Goal: Information Seeking & Learning: Learn about a topic

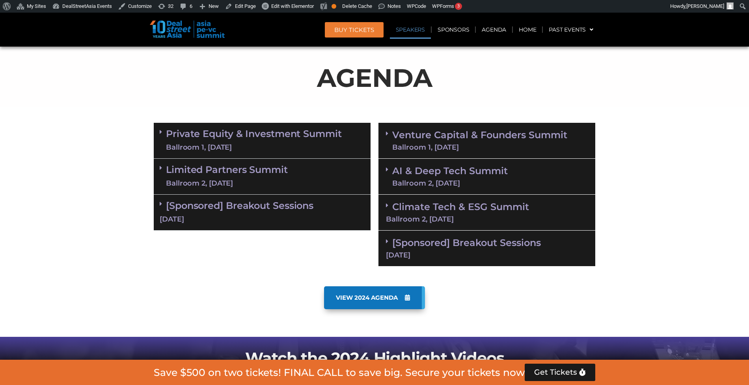
scroll to position [4920, 0]
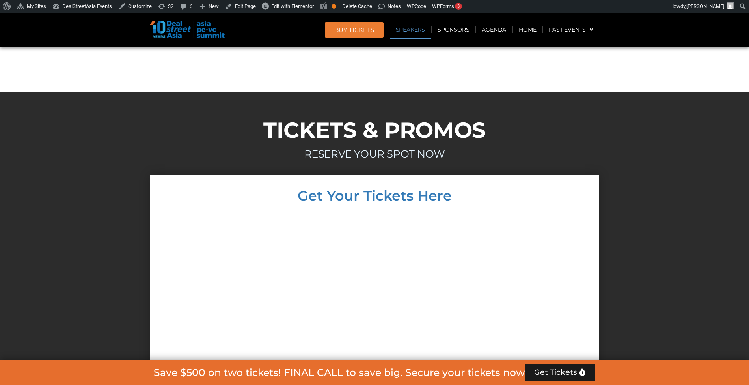
click at [425, 29] on link "Speakers" at bounding box center [410, 30] width 41 height 18
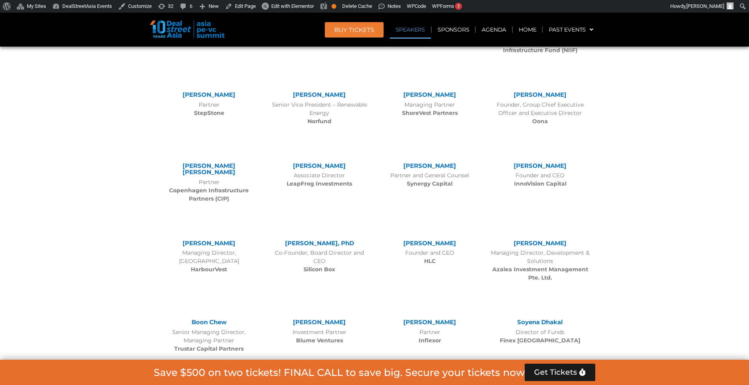
scroll to position [934, 0]
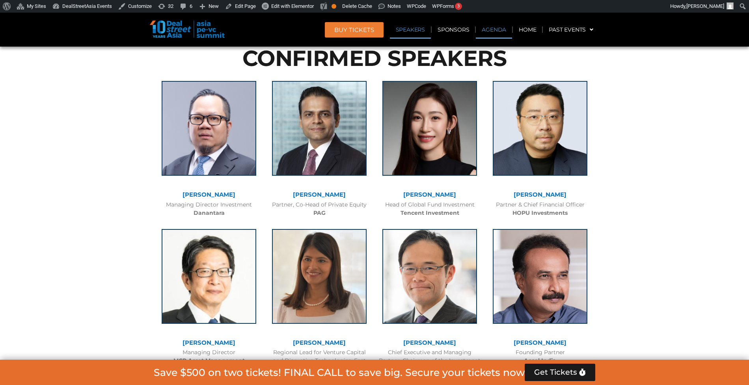
click at [494, 27] on link "Agenda" at bounding box center [494, 30] width 36 height 18
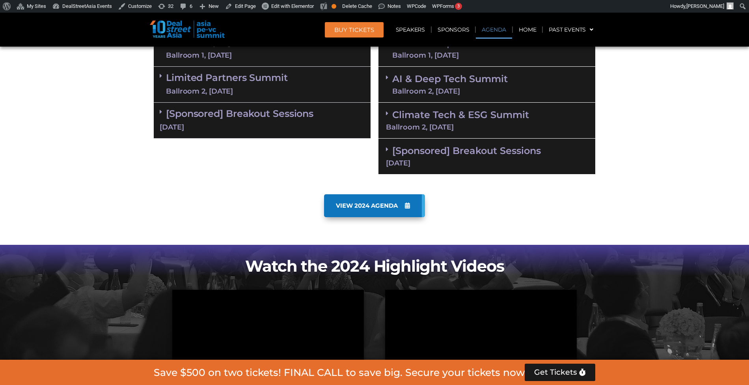
scroll to position [455, 0]
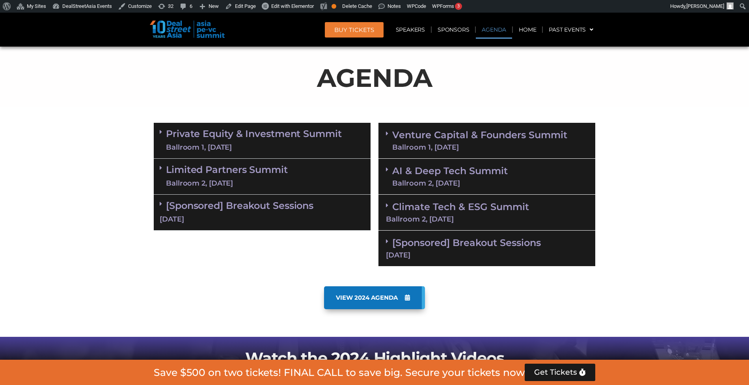
click at [472, 146] on div "Ballroom 1, [DATE]" at bounding box center [479, 147] width 175 height 7
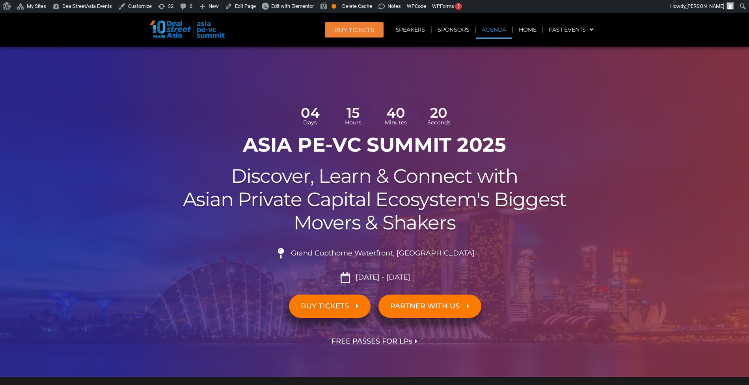
click at [495, 36] on link "Agenda" at bounding box center [494, 30] width 36 height 18
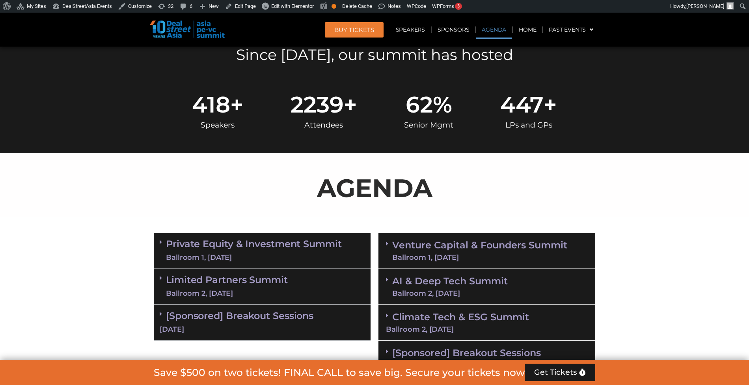
scroll to position [455, 0]
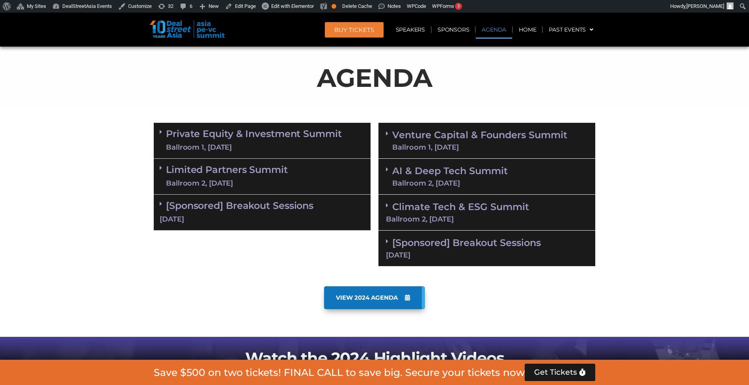
click at [517, 144] on div "Ballroom 1, [DATE]" at bounding box center [479, 147] width 175 height 7
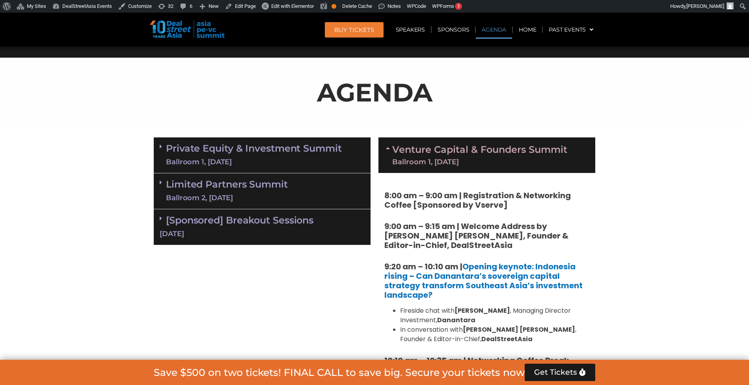
scroll to position [439, 0]
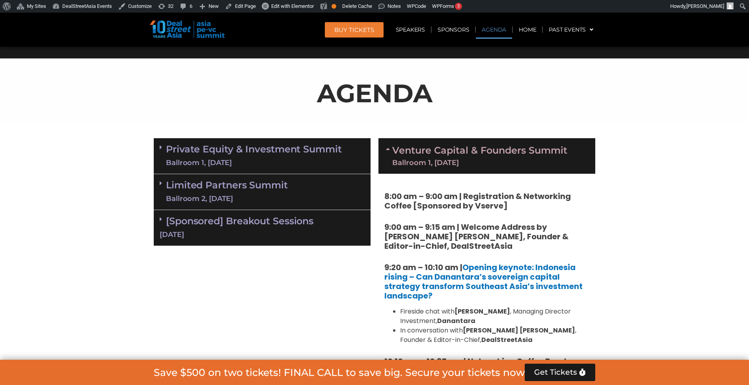
click at [316, 155] on link "Private Equity & Investment Summit Ballroom 1, 10 Sept" at bounding box center [254, 156] width 176 height 24
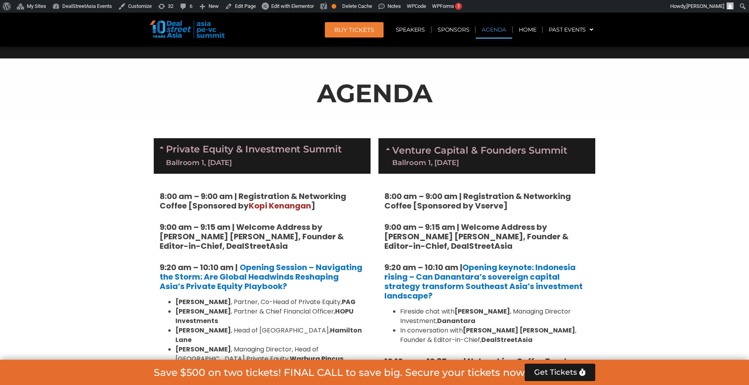
click at [340, 158] on div "Ballroom 1, [DATE]" at bounding box center [254, 163] width 176 height 10
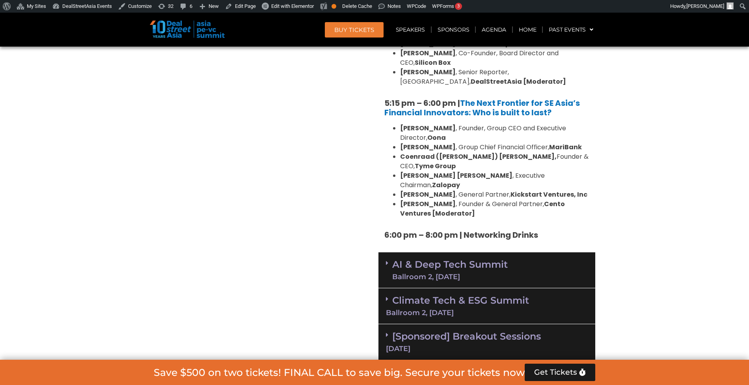
scroll to position [1536, 0]
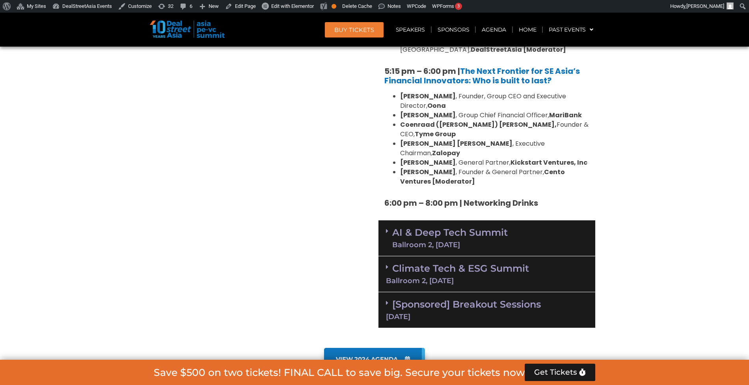
click at [444, 241] on div "Ballroom 2, [DATE]" at bounding box center [450, 244] width 116 height 7
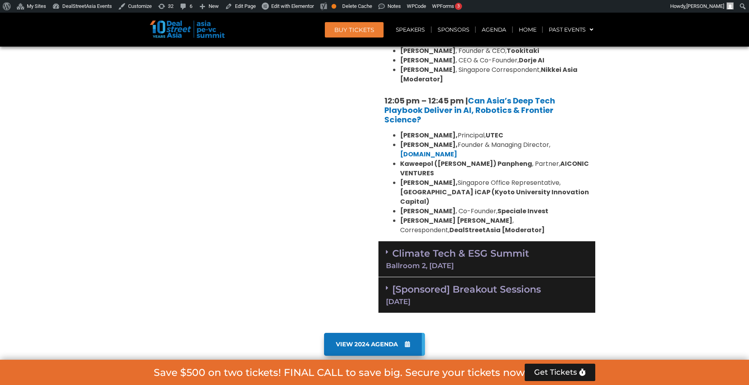
scroll to position [1941, 0]
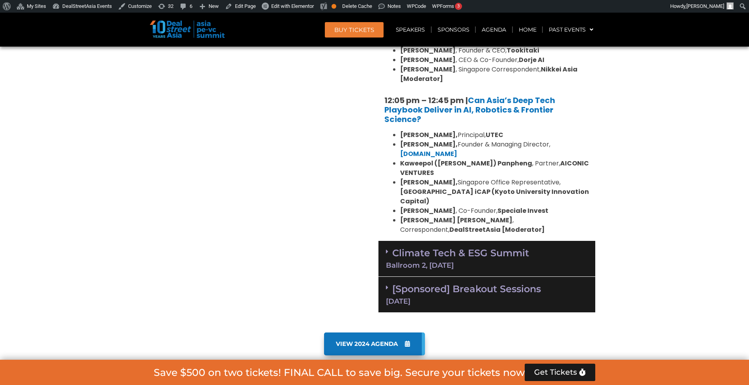
click at [444, 262] on div "Ballroom 2, [DATE]" at bounding box center [487, 265] width 202 height 7
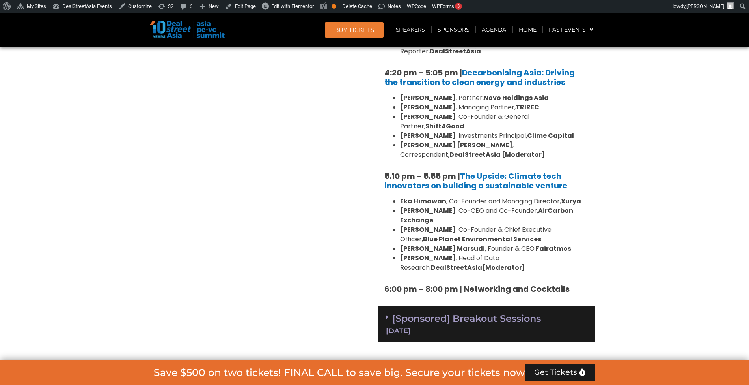
scroll to position [2615, 0]
click at [444, 312] on link "[Sponsored] Breakout Sessions 11 Sept" at bounding box center [487, 323] width 202 height 22
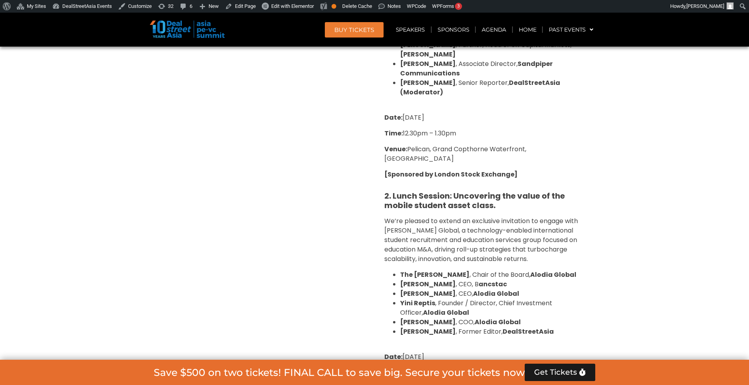
scroll to position [3107, 0]
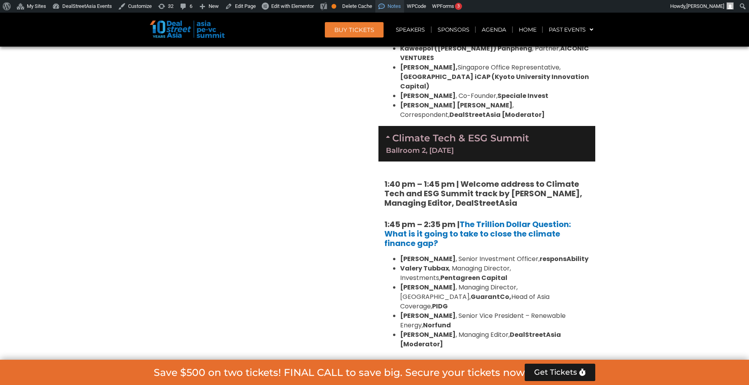
scroll to position [2044, 0]
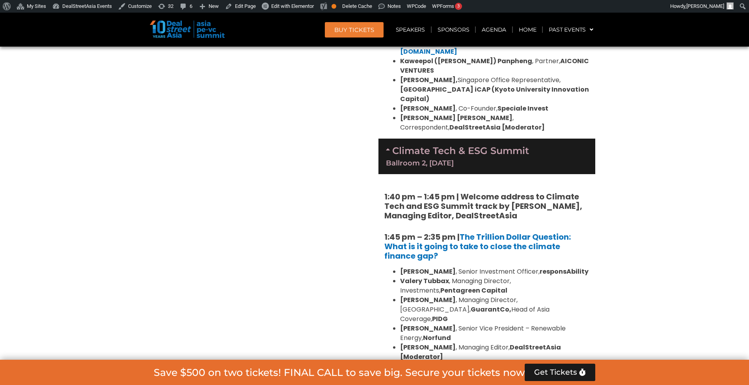
click at [461, 145] on link "Climate Tech & ESG Summit Ballroom 2, 11 Sept" at bounding box center [487, 156] width 202 height 22
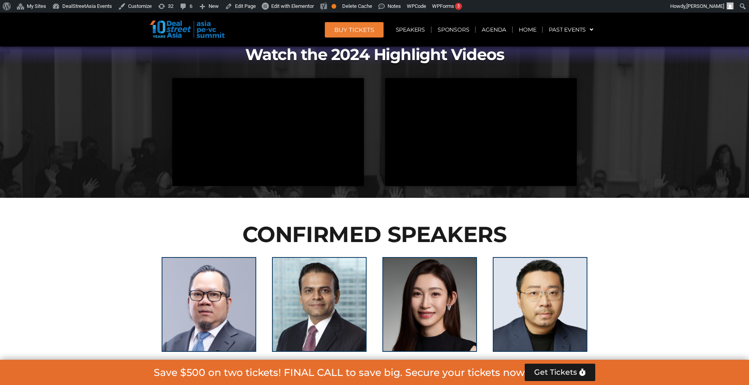
scroll to position [759, 0]
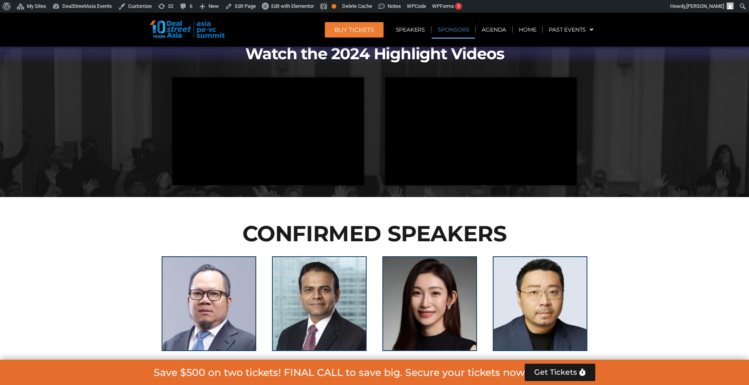
click at [458, 32] on link "Sponsors" at bounding box center [453, 30] width 43 height 18
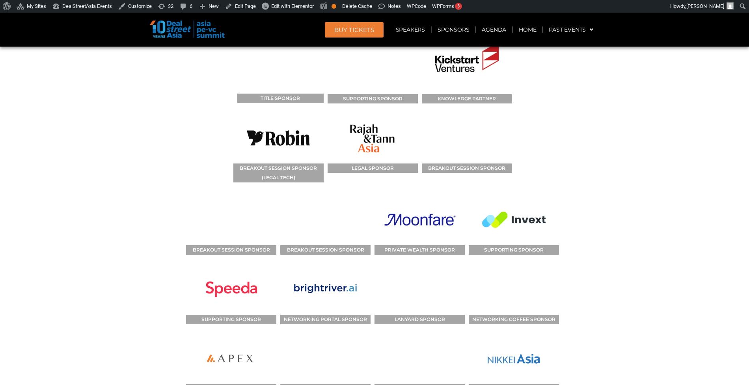
scroll to position [6934, 0]
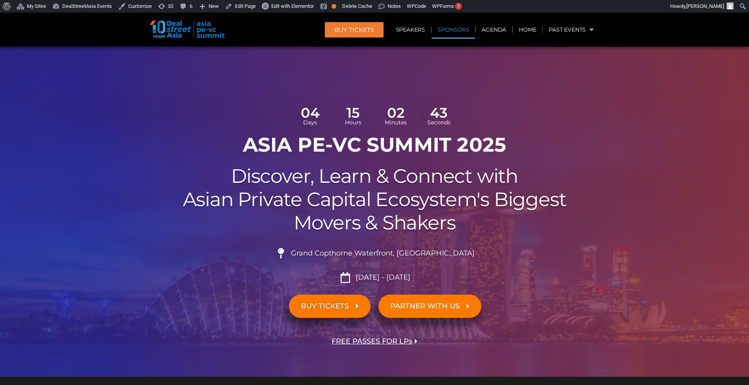
click at [452, 30] on link "Sponsors" at bounding box center [453, 30] width 43 height 18
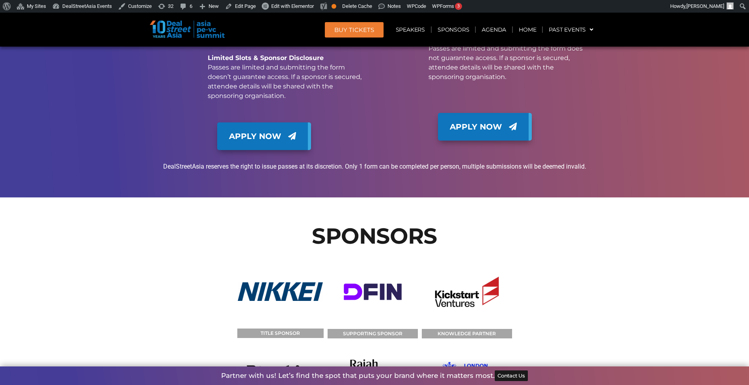
scroll to position [6085, 0]
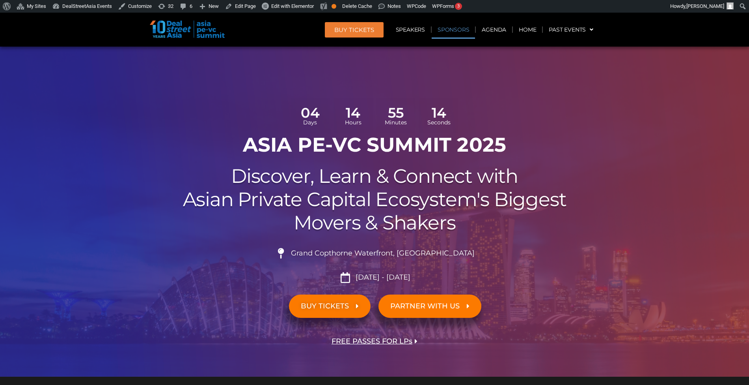
click at [450, 26] on link "Sponsors" at bounding box center [453, 30] width 43 height 18
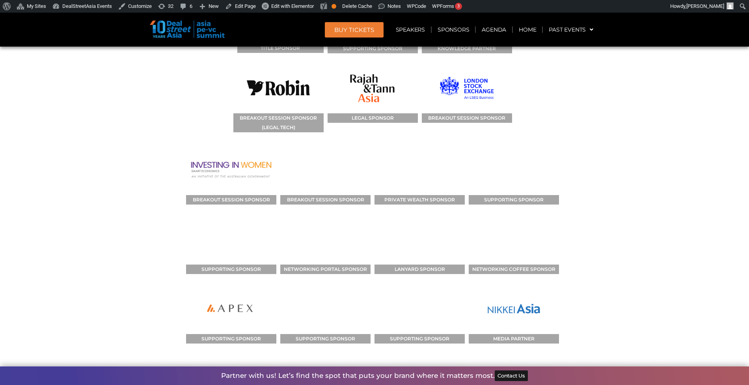
scroll to position [5975, 0]
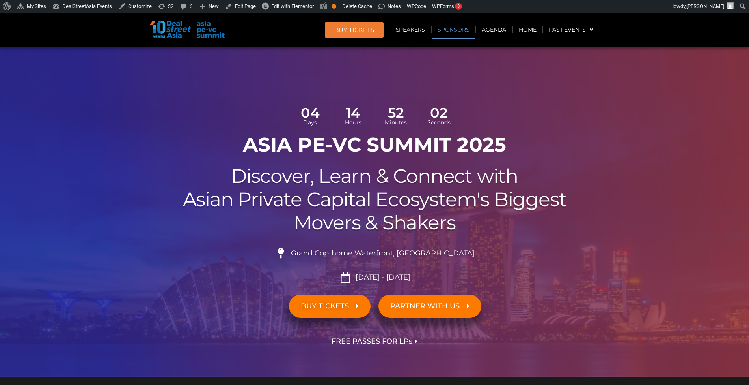
click at [469, 28] on link "Sponsors" at bounding box center [453, 30] width 43 height 18
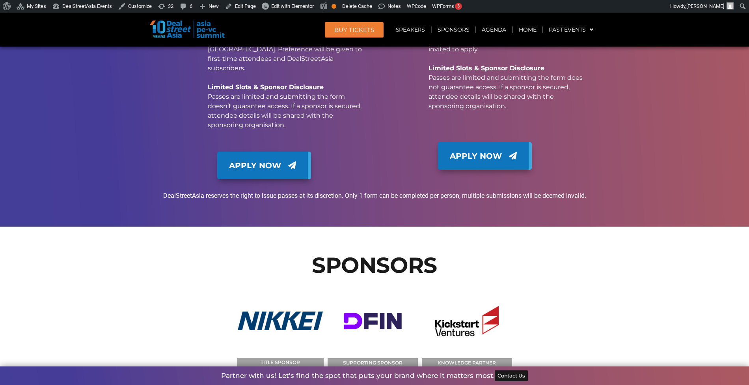
scroll to position [6079, 0]
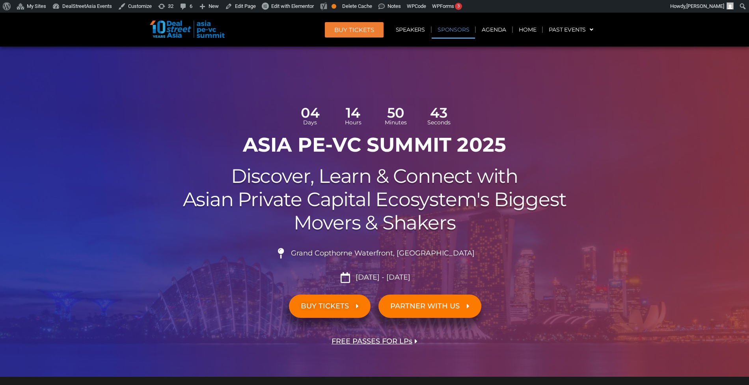
click at [460, 30] on link "Sponsors" at bounding box center [453, 30] width 43 height 18
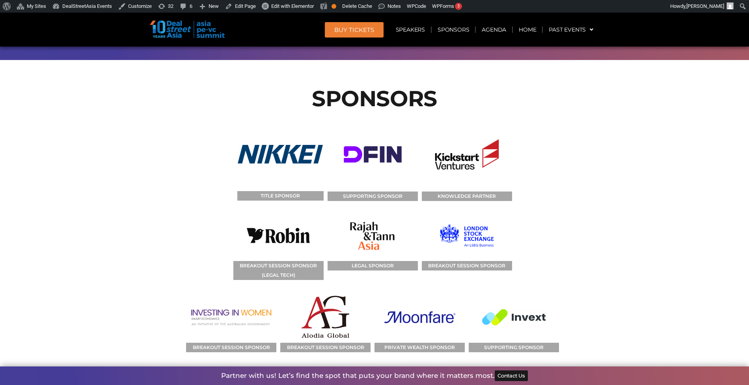
scroll to position [5989, 0]
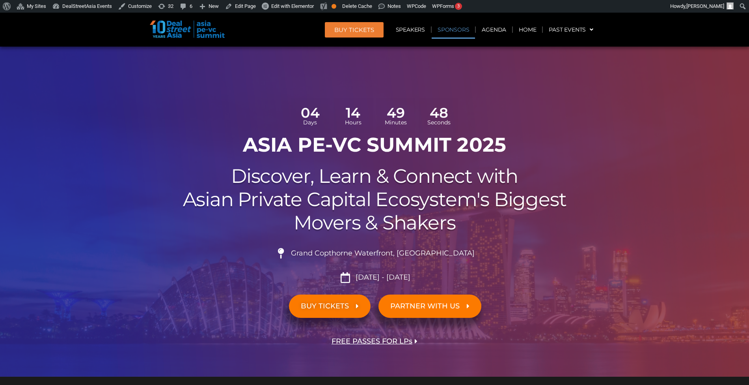
click at [445, 30] on link "Sponsors" at bounding box center [453, 30] width 43 height 18
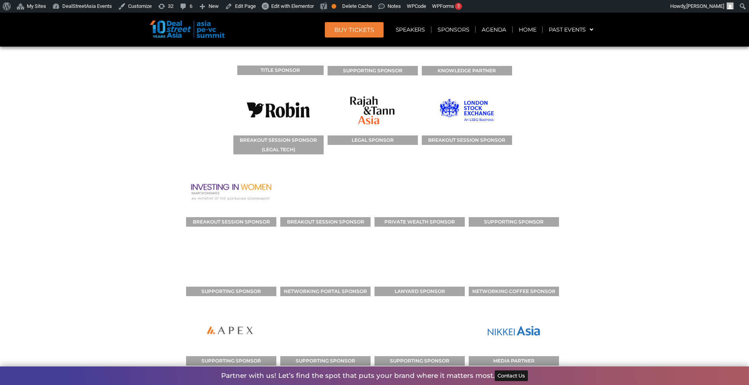
scroll to position [6222, 0]
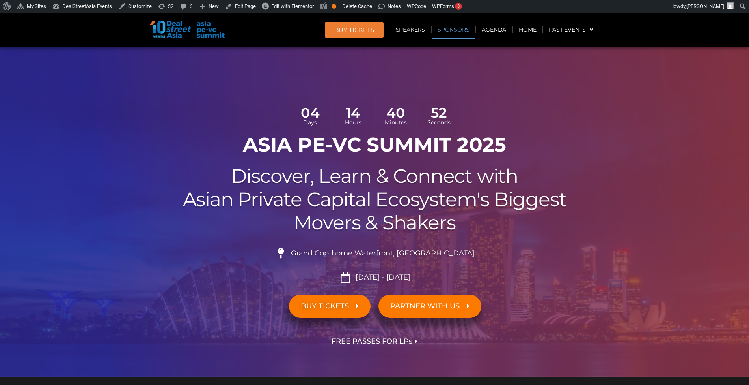
click at [461, 34] on link "Sponsors" at bounding box center [453, 30] width 43 height 18
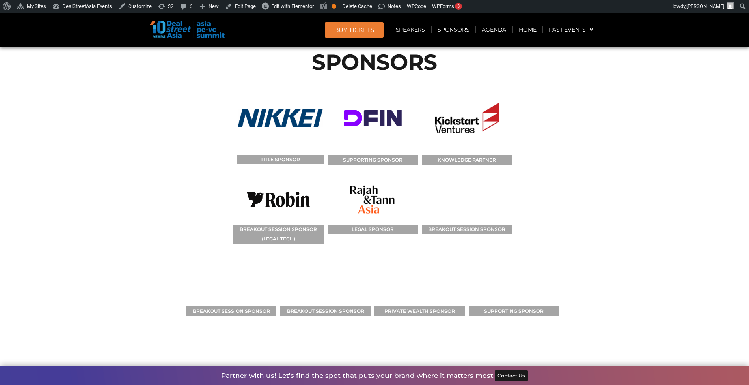
scroll to position [6281, 0]
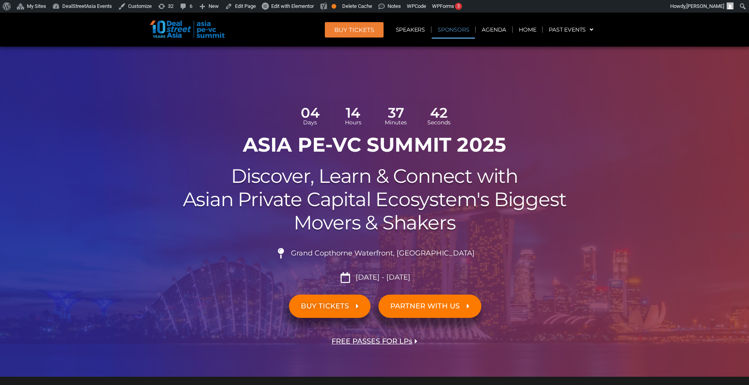
click at [460, 29] on link "Sponsors" at bounding box center [453, 30] width 43 height 18
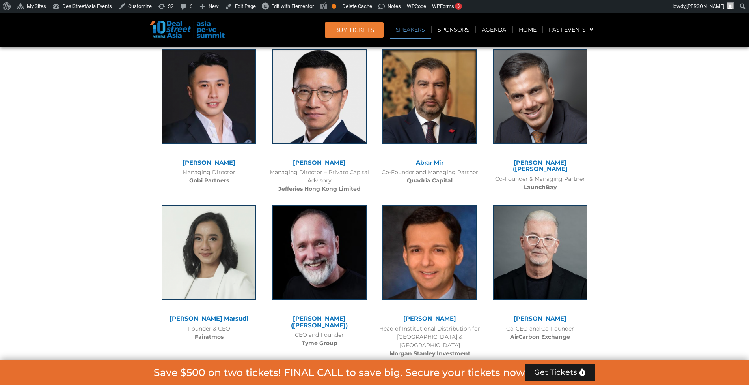
scroll to position [4669, 0]
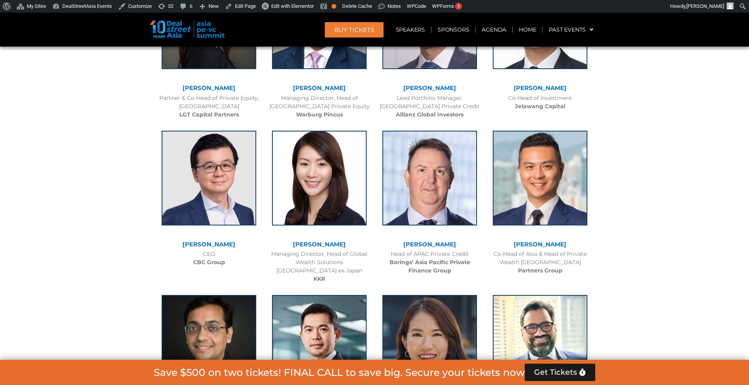
scroll to position [1365, 0]
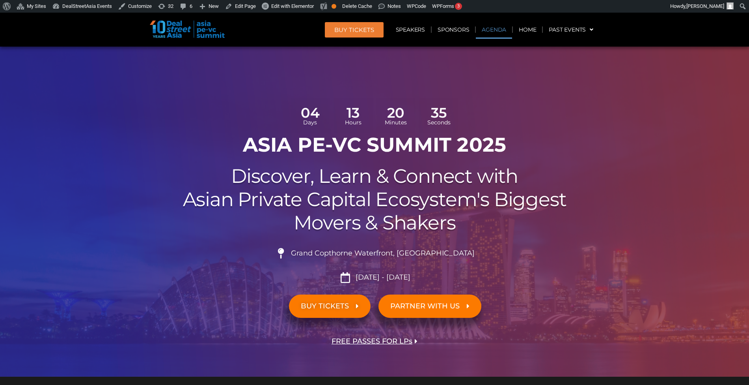
click at [507, 26] on link "Agenda" at bounding box center [494, 30] width 36 height 18
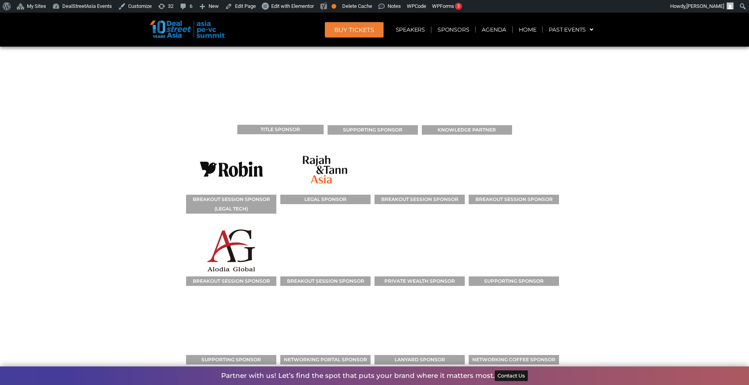
scroll to position [8775, 0]
